Goal: Find specific page/section: Find specific page/section

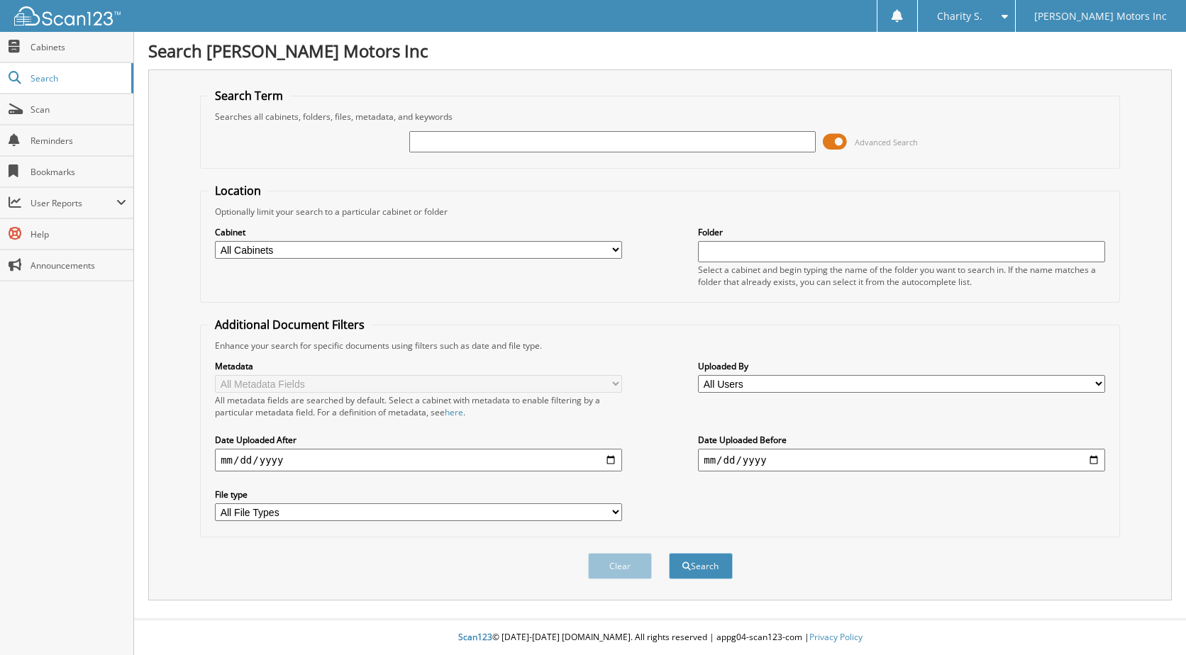
click at [842, 142] on span at bounding box center [835, 141] width 24 height 21
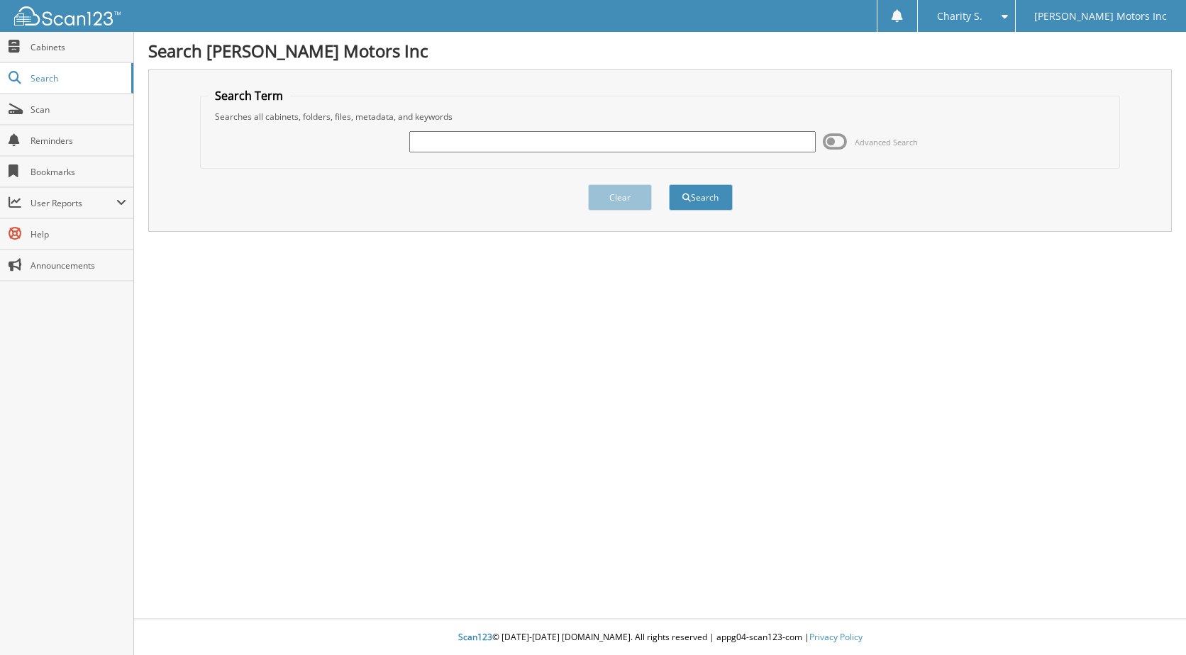
click at [611, 143] on input "text" at bounding box center [612, 141] width 407 height 21
type input "553611"
click at [713, 200] on button "Search" at bounding box center [701, 197] width 64 height 26
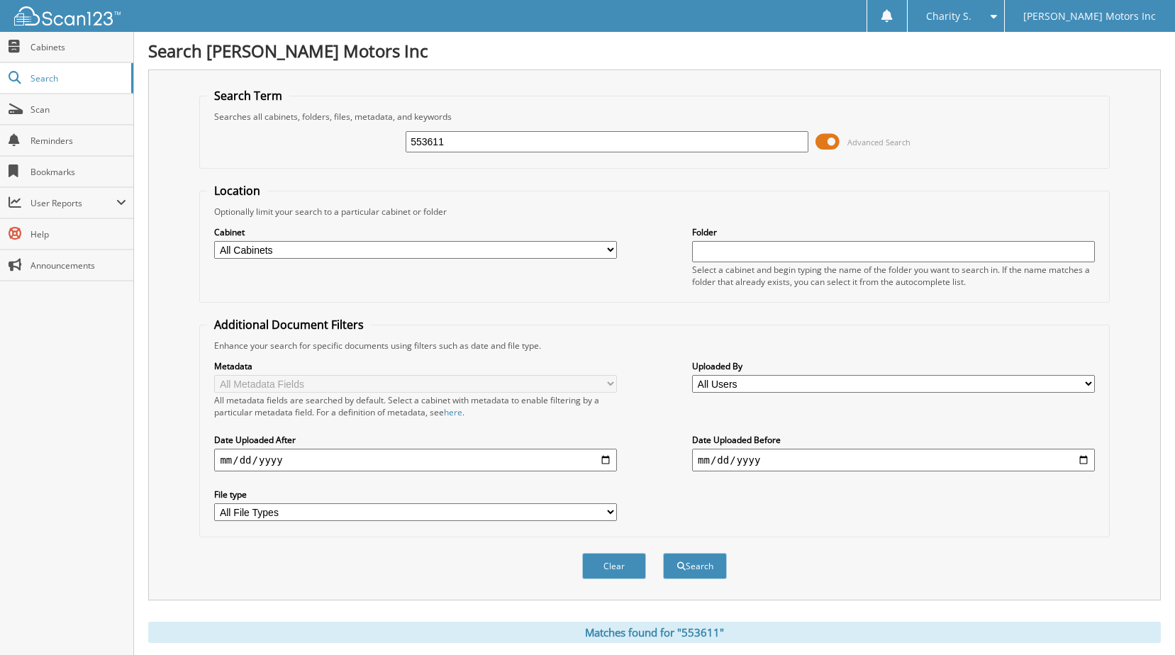
click at [827, 139] on span at bounding box center [827, 141] width 24 height 21
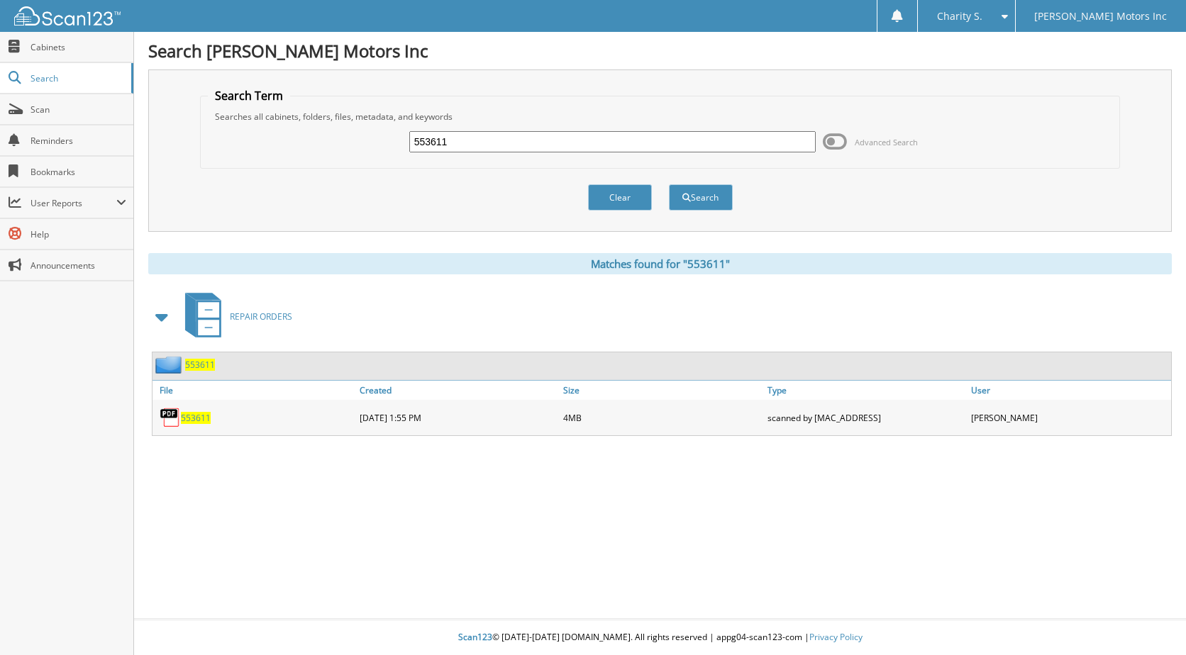
click at [209, 416] on span "553611" at bounding box center [196, 418] width 30 height 12
